Goal: Find specific page/section: Find specific page/section

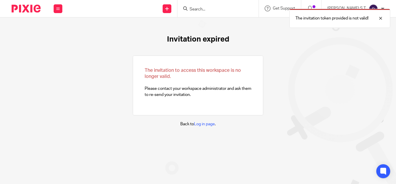
click at [215, 8] on div "The invitation token provided is not valid!" at bounding box center [294, 17] width 192 height 22
click at [383, 19] on div at bounding box center [377, 18] width 16 height 7
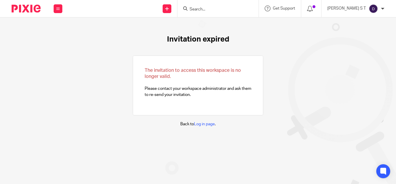
click at [229, 5] on form at bounding box center [220, 8] width 62 height 7
click at [225, 9] on input "Search" at bounding box center [215, 9] width 52 height 5
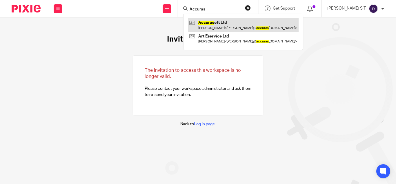
type input "Accuras"
click at [229, 22] on link at bounding box center [243, 24] width 111 height 13
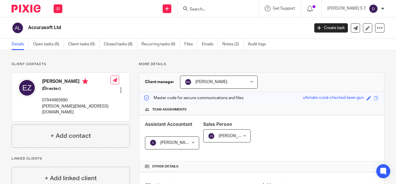
click at [225, 1] on div at bounding box center [217, 8] width 81 height 17
click at [224, 7] on input "Search" at bounding box center [215, 9] width 52 height 5
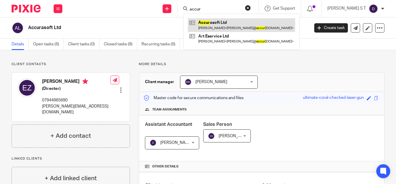
type input "accur"
click at [232, 22] on link at bounding box center [241, 24] width 107 height 13
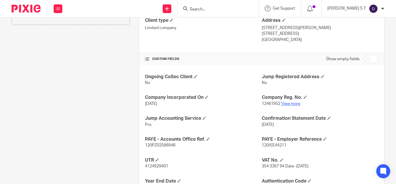
scroll to position [233, 0]
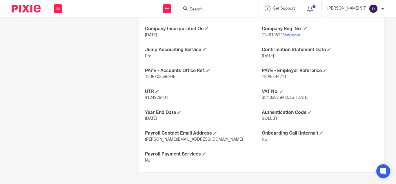
click at [287, 35] on link "View more" at bounding box center [290, 35] width 19 height 4
